Goal: Check status: Check status

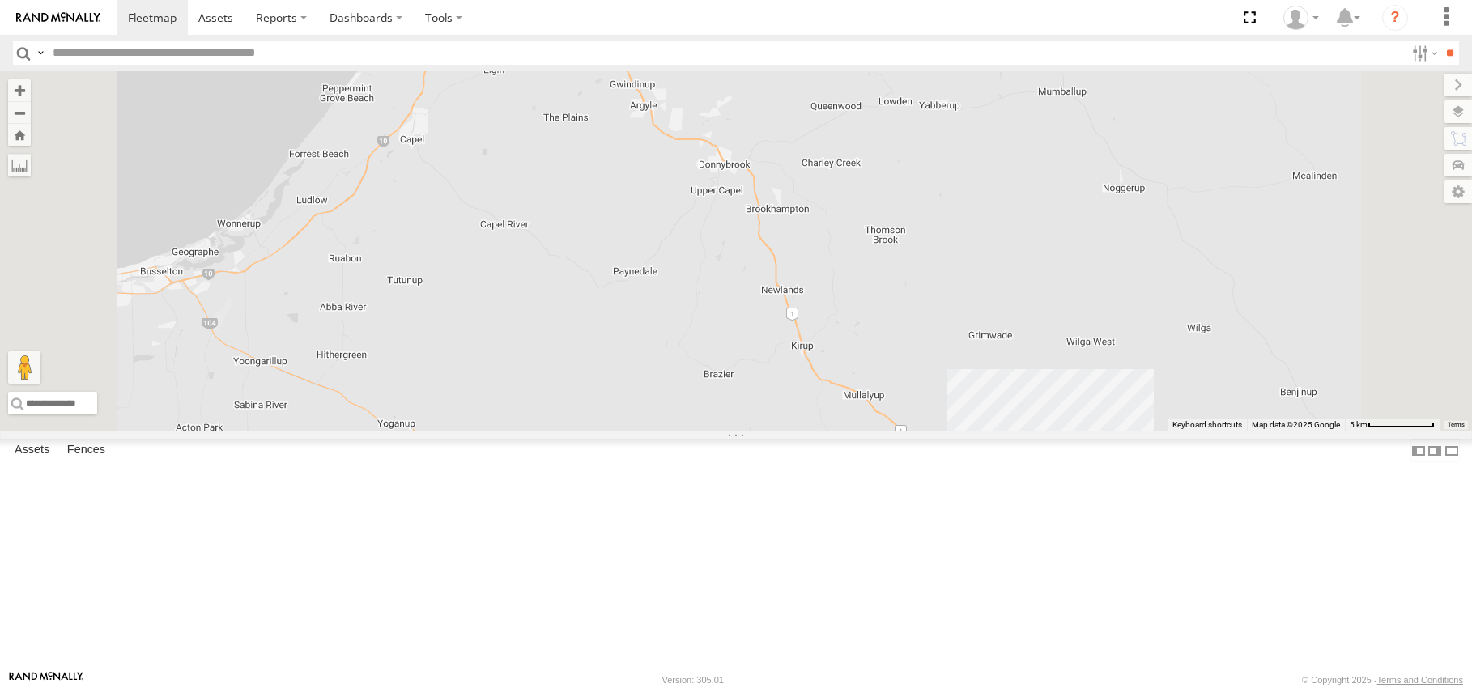
scroll to position [188, 0]
click at [0, 0] on div "All Assets" at bounding box center [0, 0] width 0 height 0
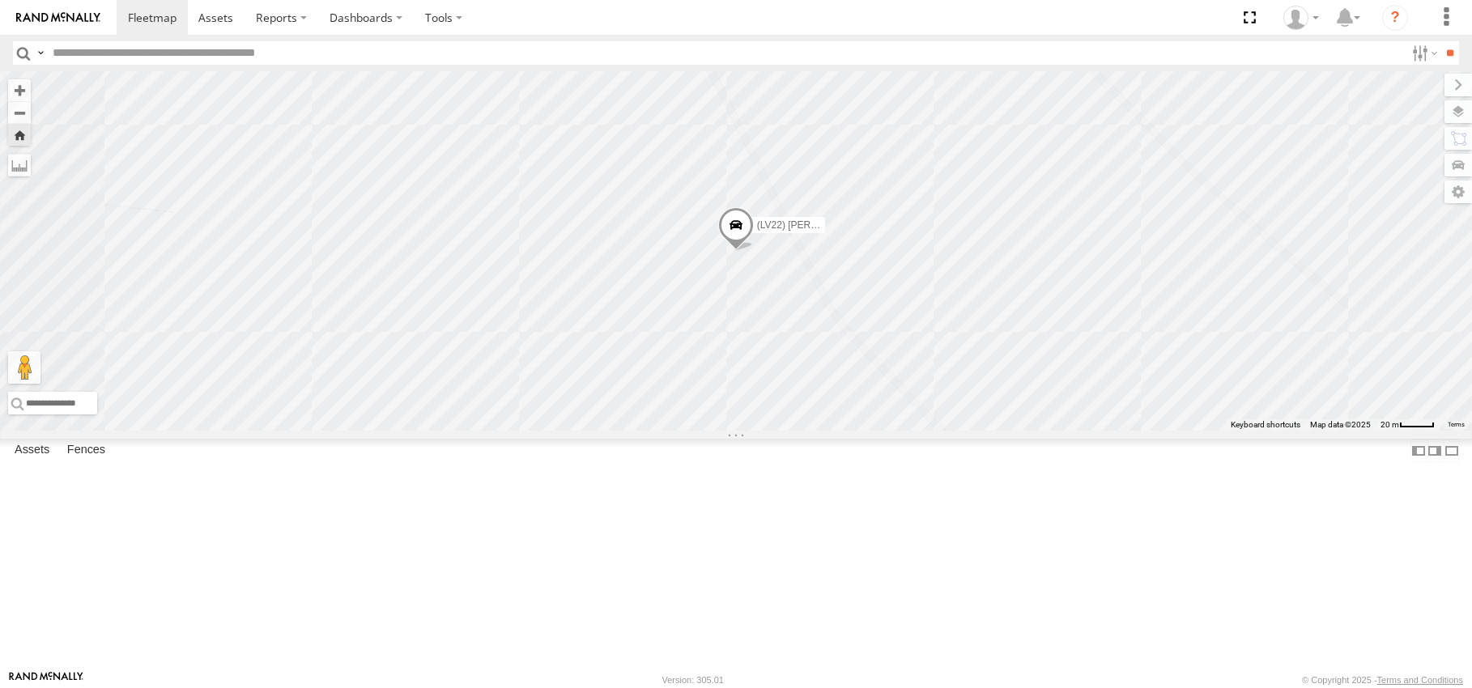
click at [754, 251] on span at bounding box center [736, 229] width 36 height 44
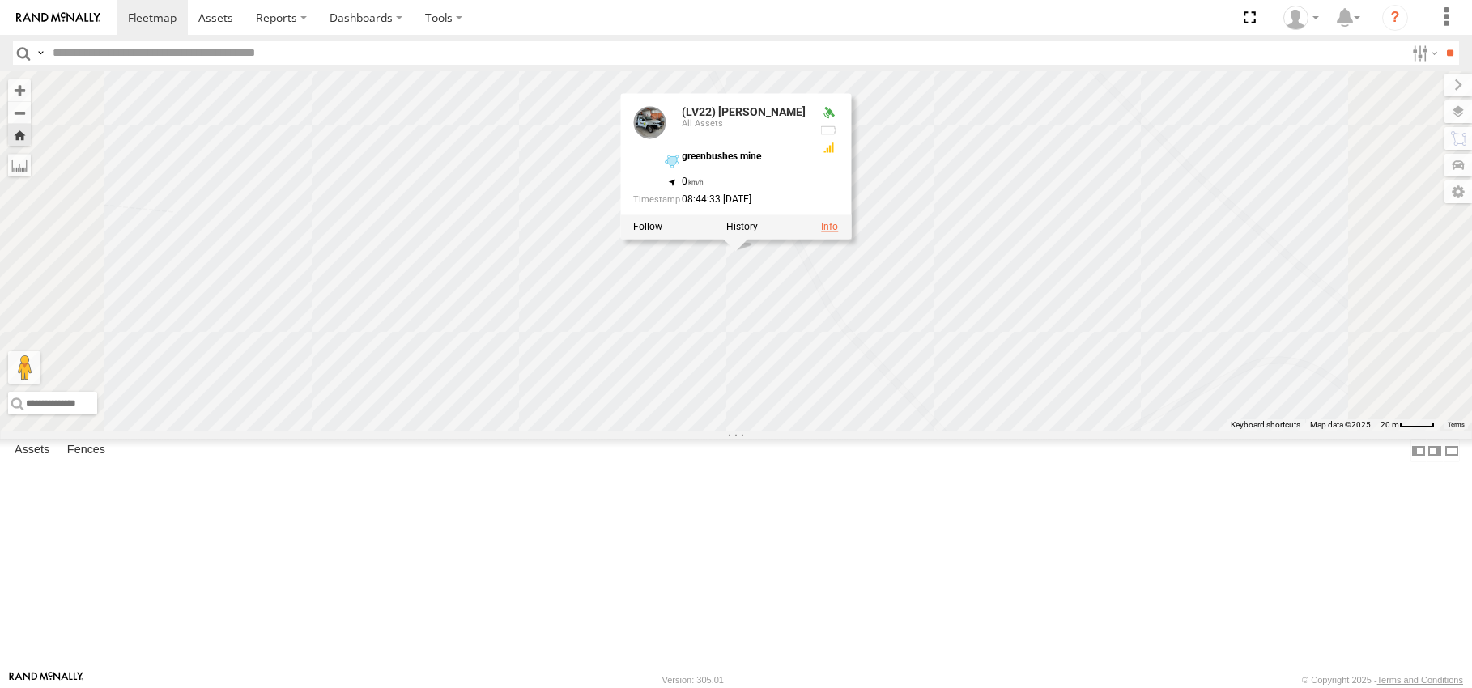
click at [838, 232] on link at bounding box center [829, 226] width 17 height 11
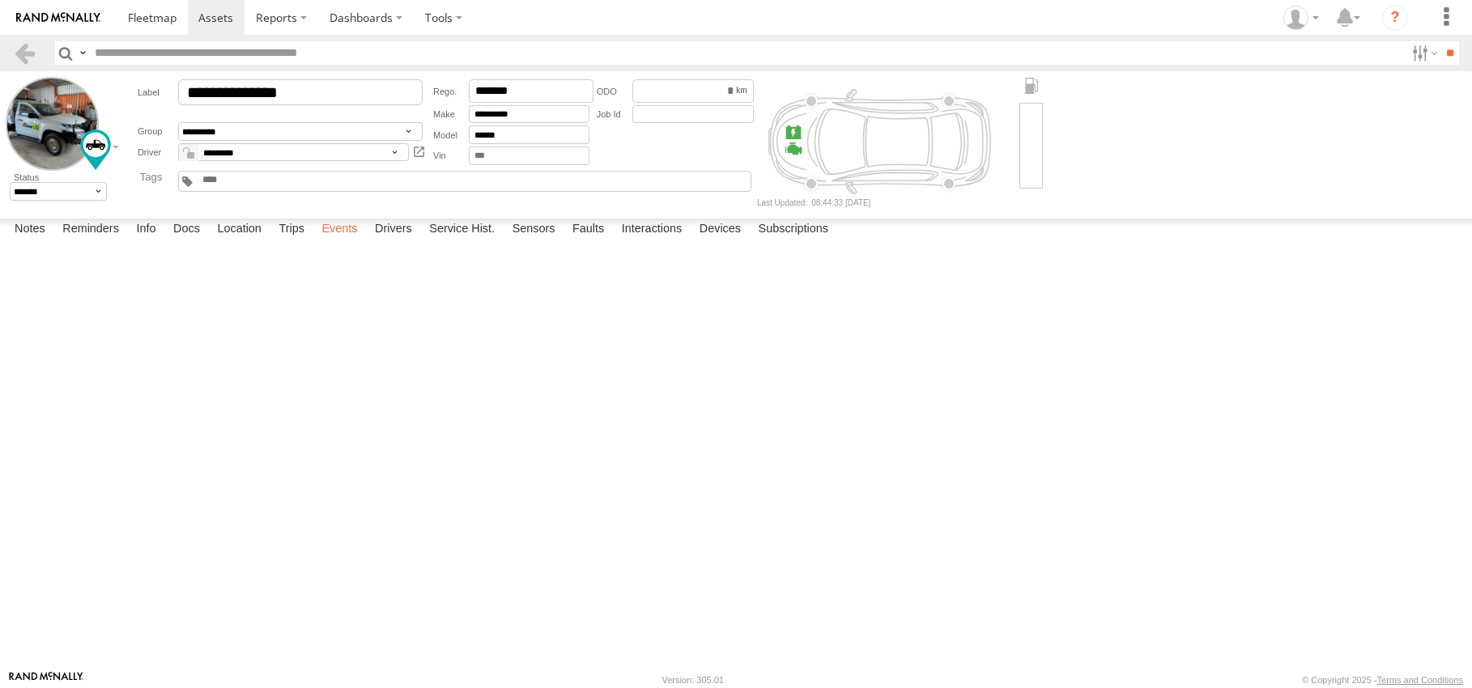
click at [357, 241] on label "Events" at bounding box center [339, 230] width 52 height 23
click at [142, 20] on span at bounding box center [152, 17] width 49 height 15
